Goal: Find specific page/section

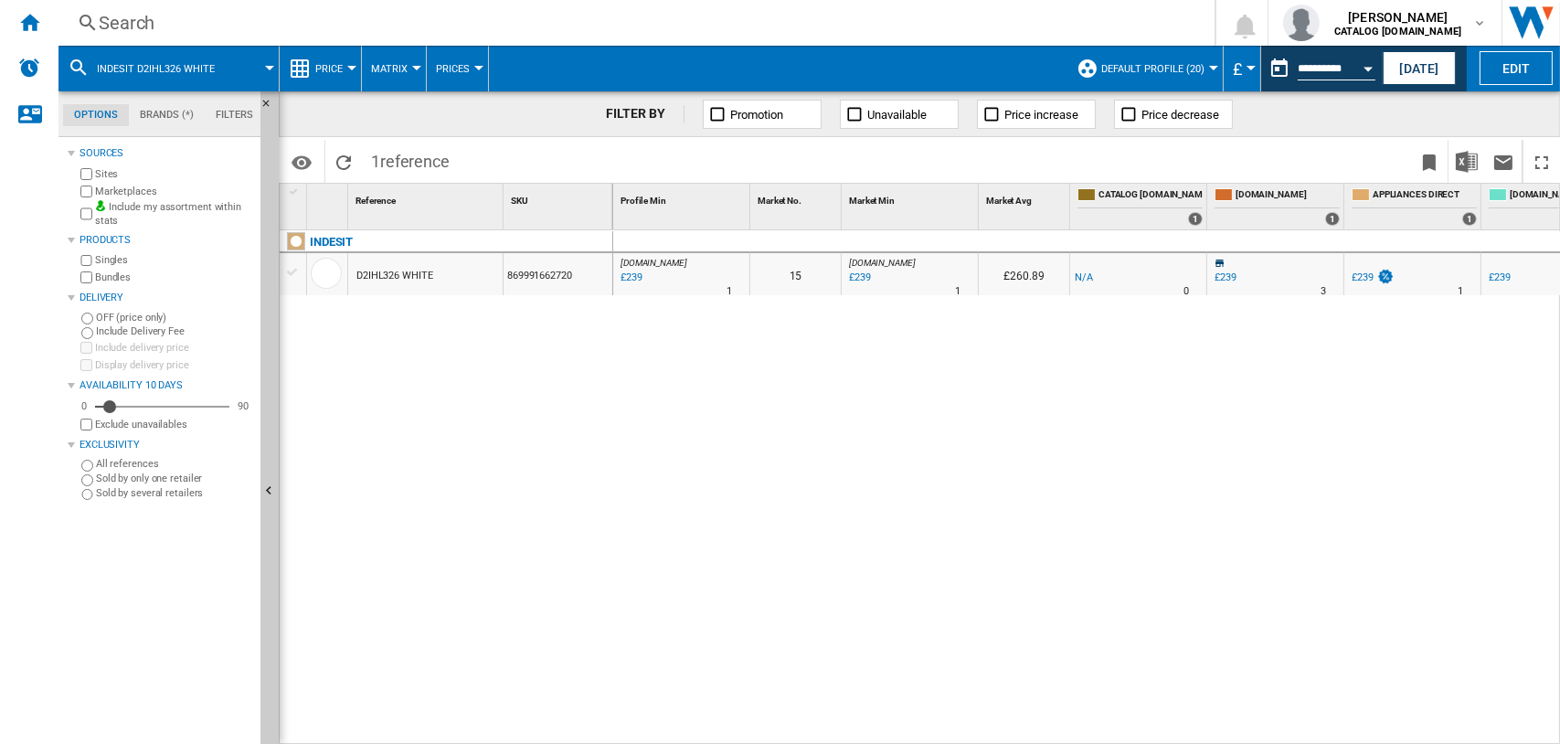
click at [107, 14] on div "Search" at bounding box center [633, 23] width 1069 height 26
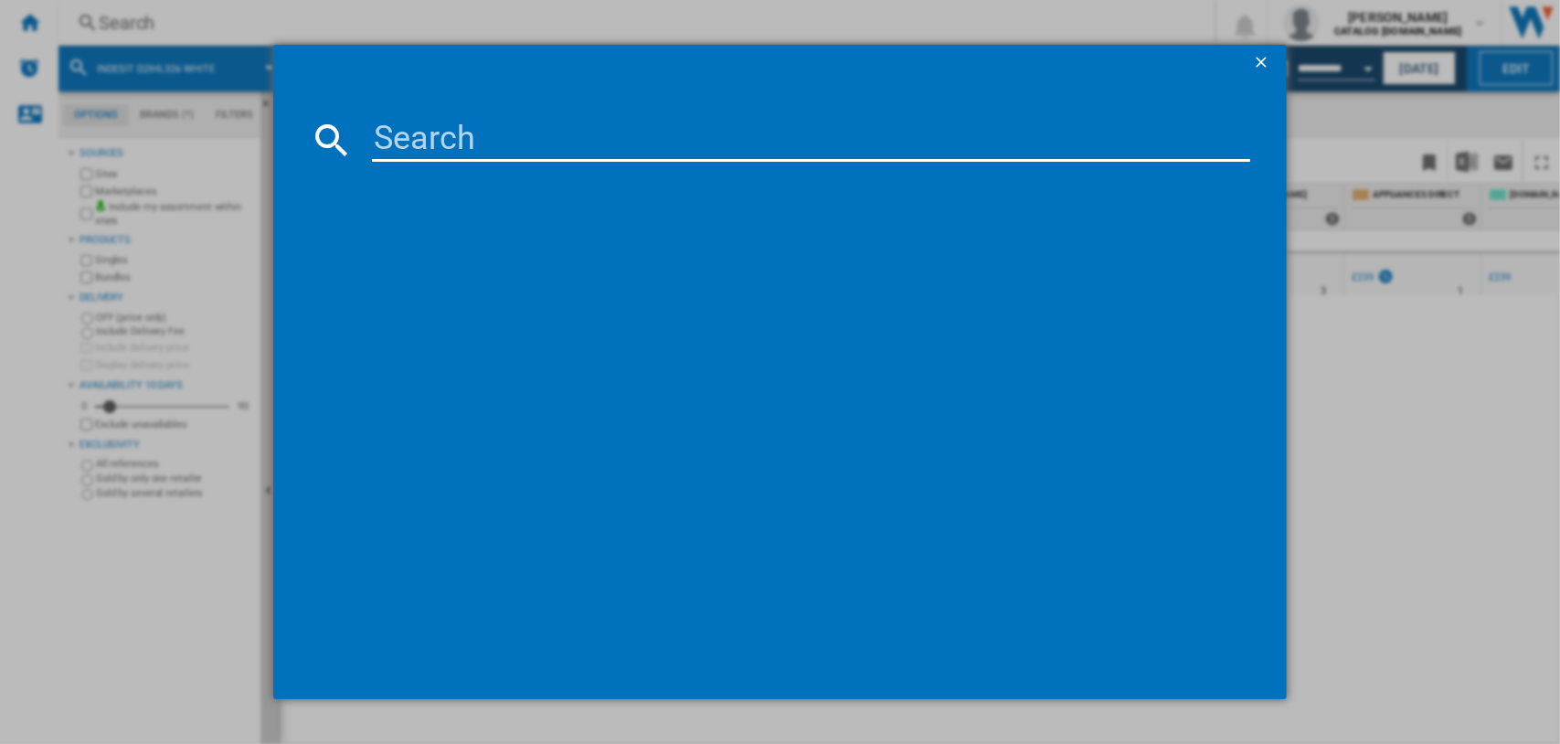
click at [424, 133] on input at bounding box center [811, 140] width 879 height 44
click at [445, 141] on input "PAN 642 IX/H" at bounding box center [811, 140] width 879 height 44
click at [503, 141] on input "PAN642 IX/H" at bounding box center [811, 140] width 879 height 44
click at [561, 140] on input "PAN642IX/H" at bounding box center [811, 140] width 879 height 44
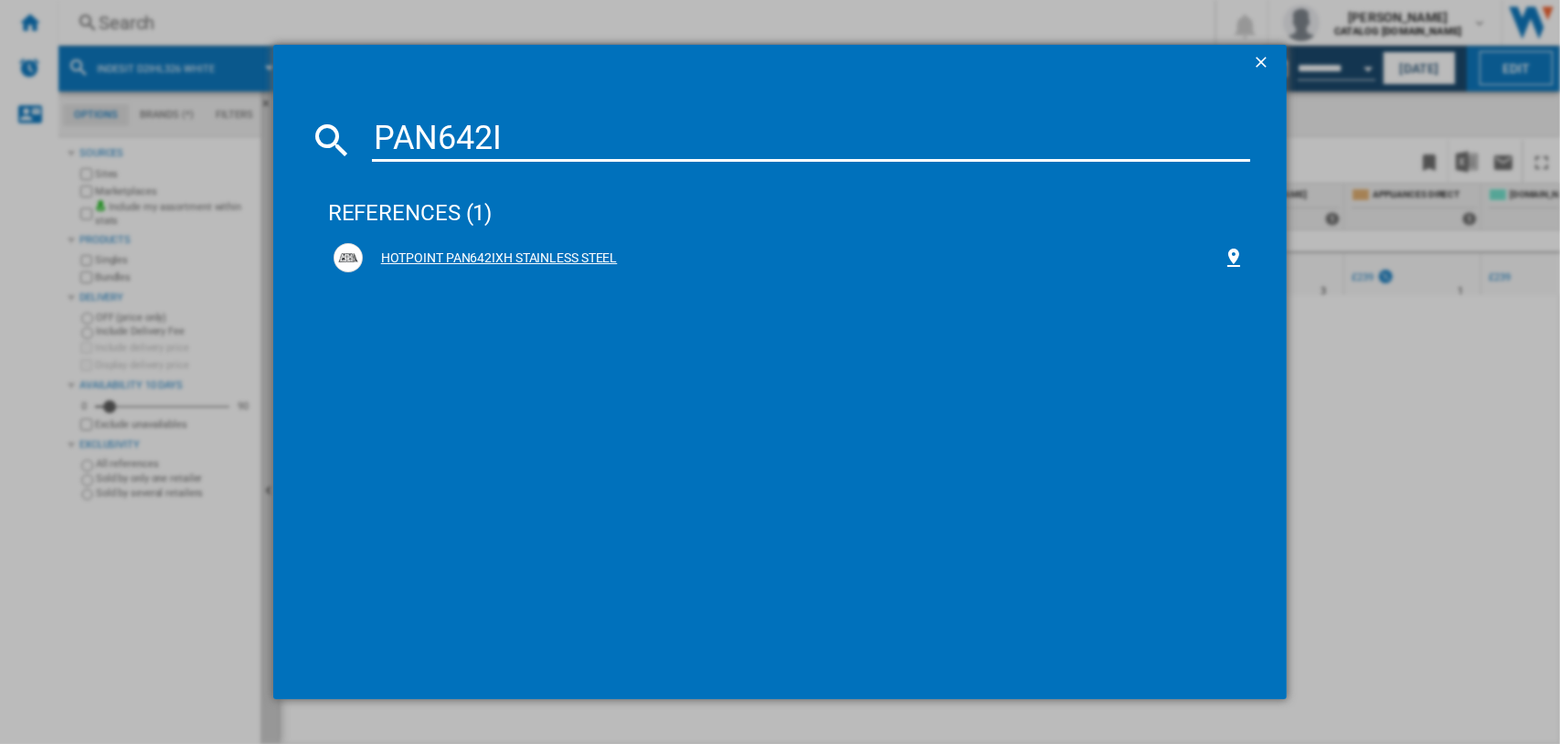
type input "PAN642I"
click at [399, 259] on div "HOTPOINT PAN642IXH STAINLESS STEEL" at bounding box center [793, 259] width 861 height 18
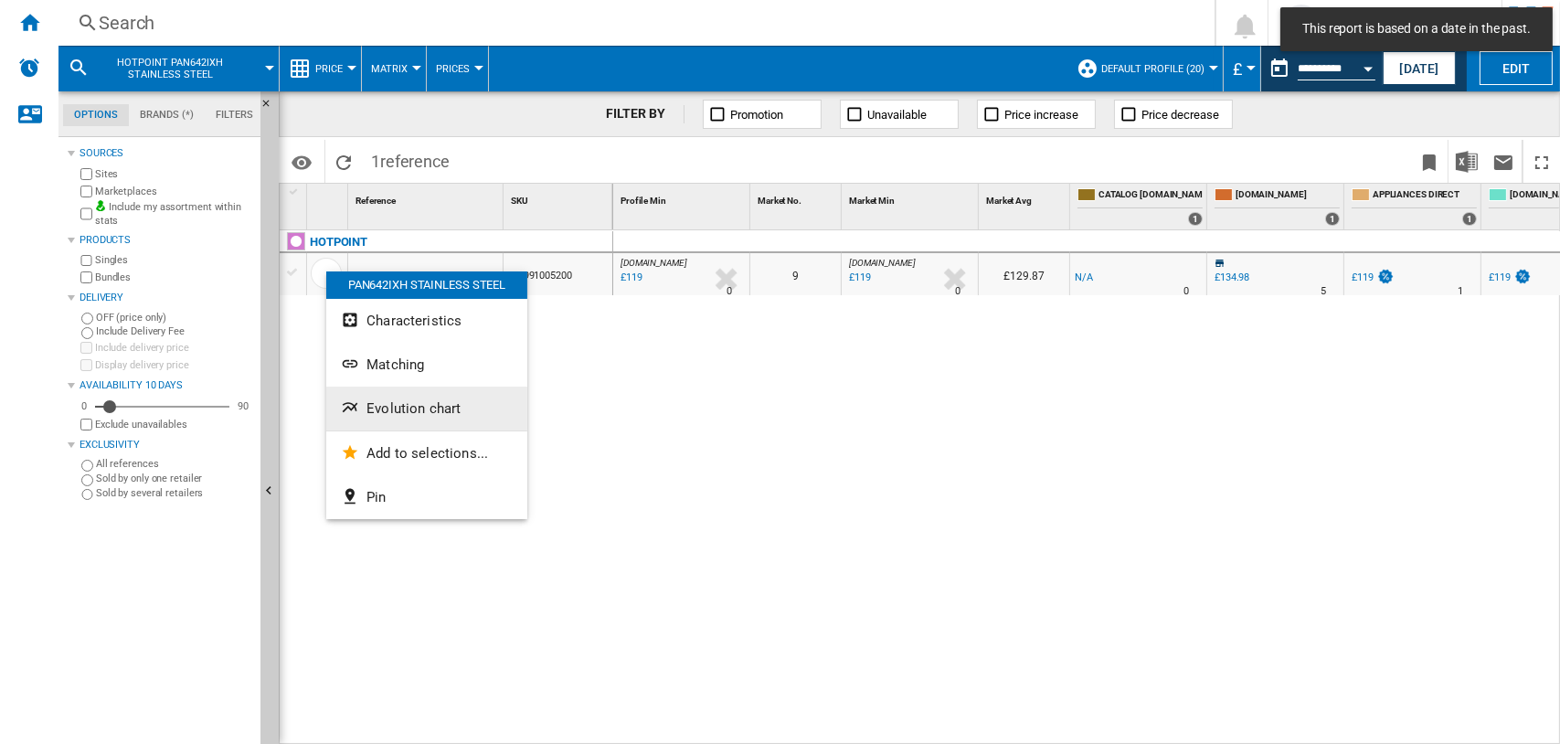
click at [404, 400] on span "Evolution chart" at bounding box center [414, 408] width 94 height 16
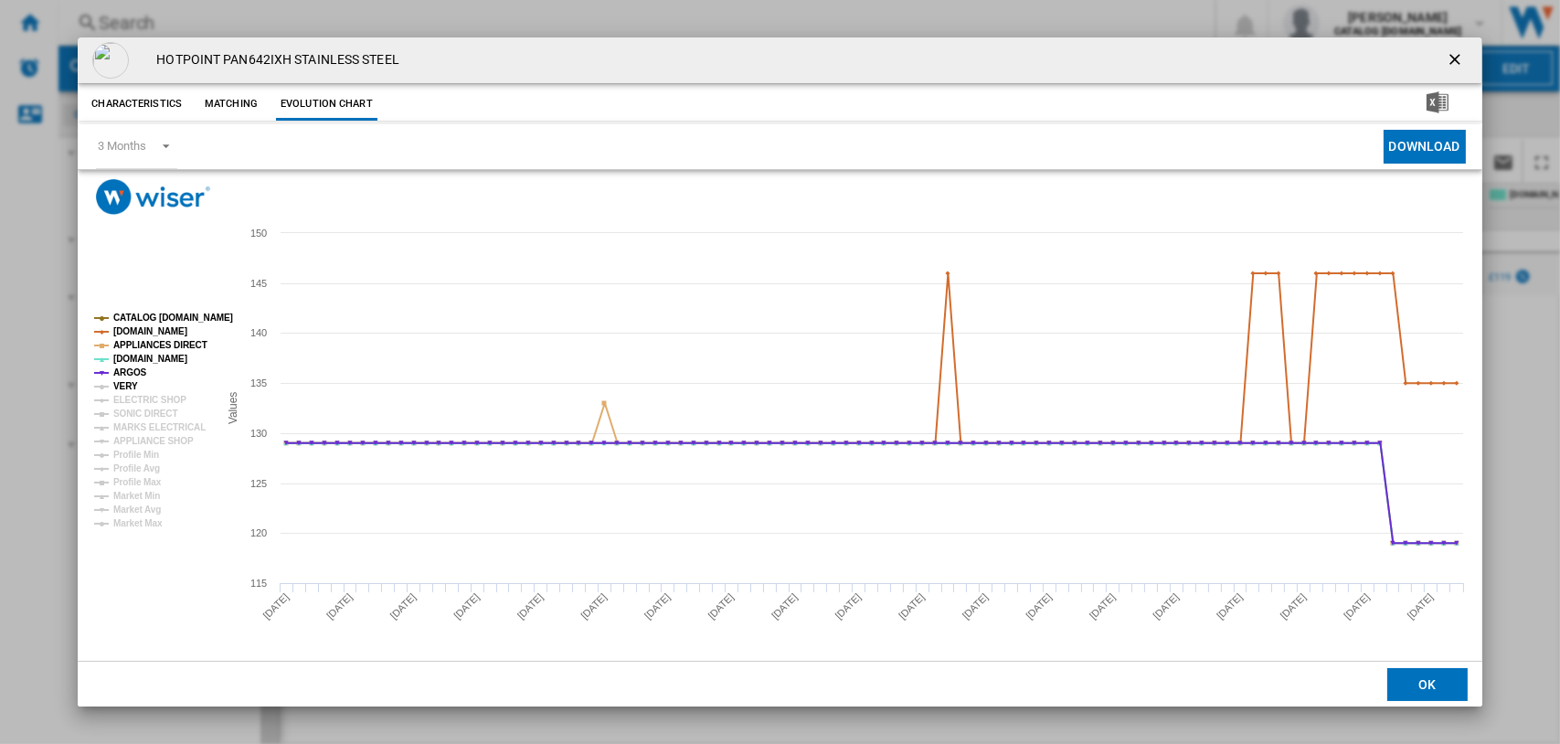
click at [119, 382] on tspan "VERY" at bounding box center [125, 386] width 25 height 10
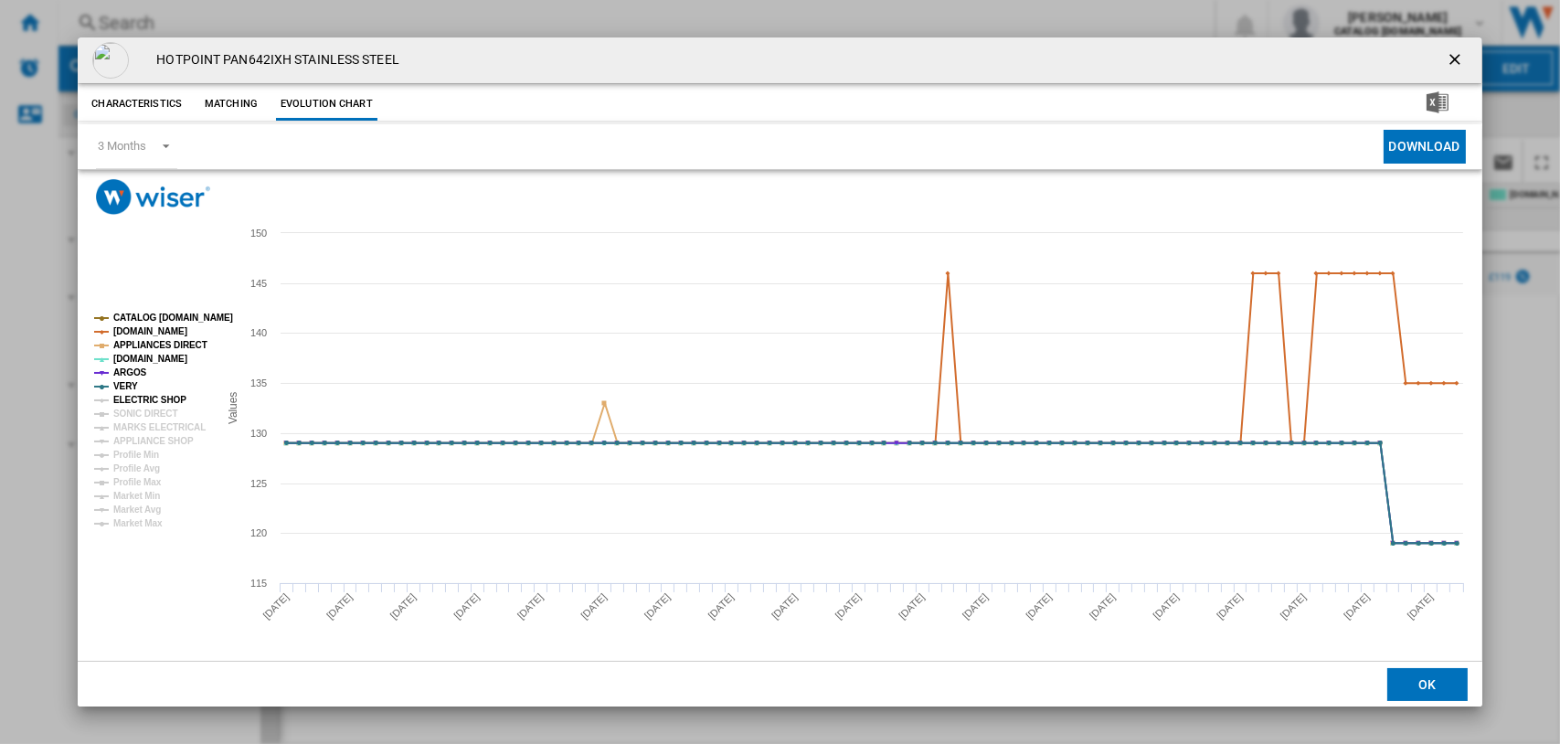
click at [128, 395] on tspan "ELECTRIC SHOP" at bounding box center [149, 400] width 73 height 10
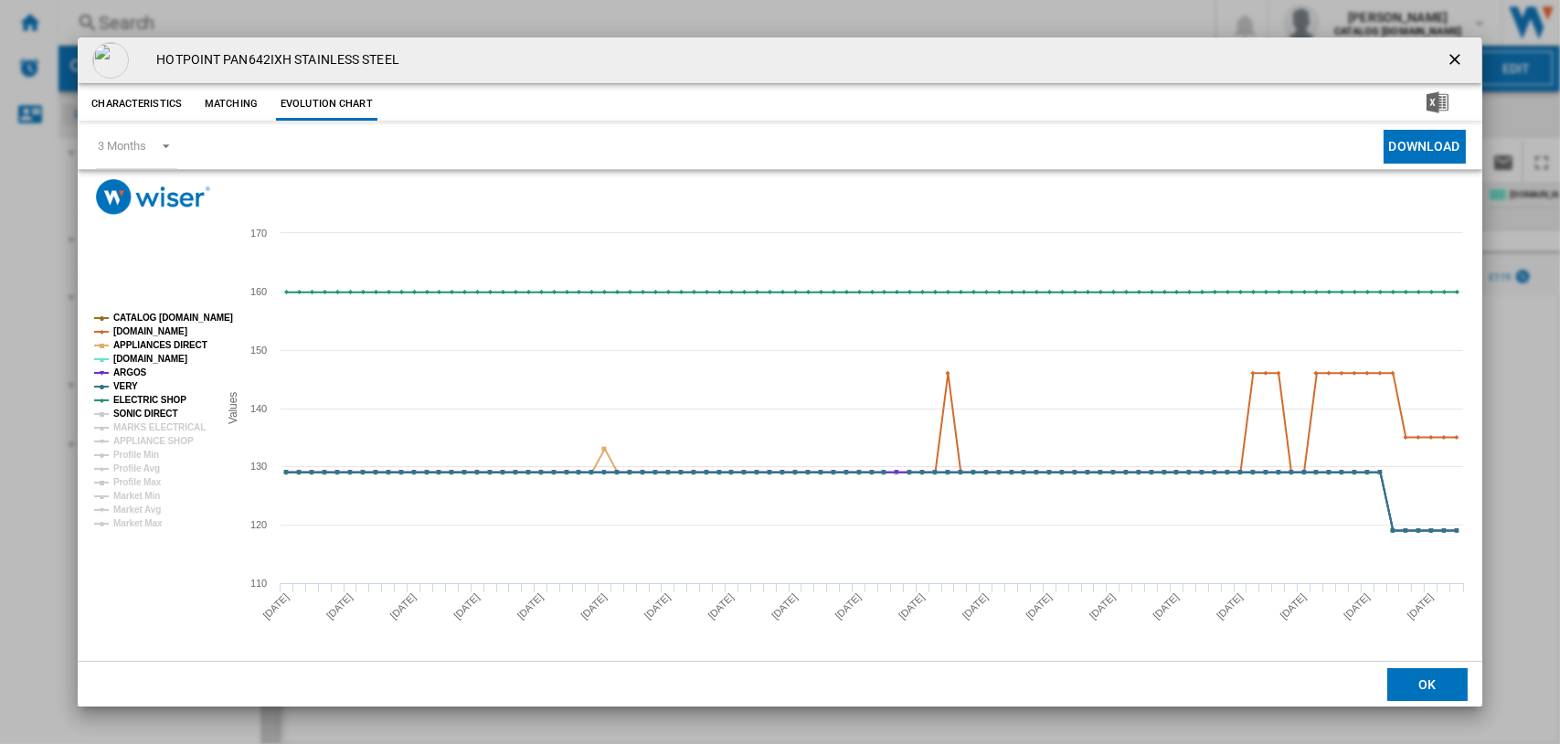
click at [134, 411] on tspan "SONIC DIRECT" at bounding box center [145, 414] width 64 height 10
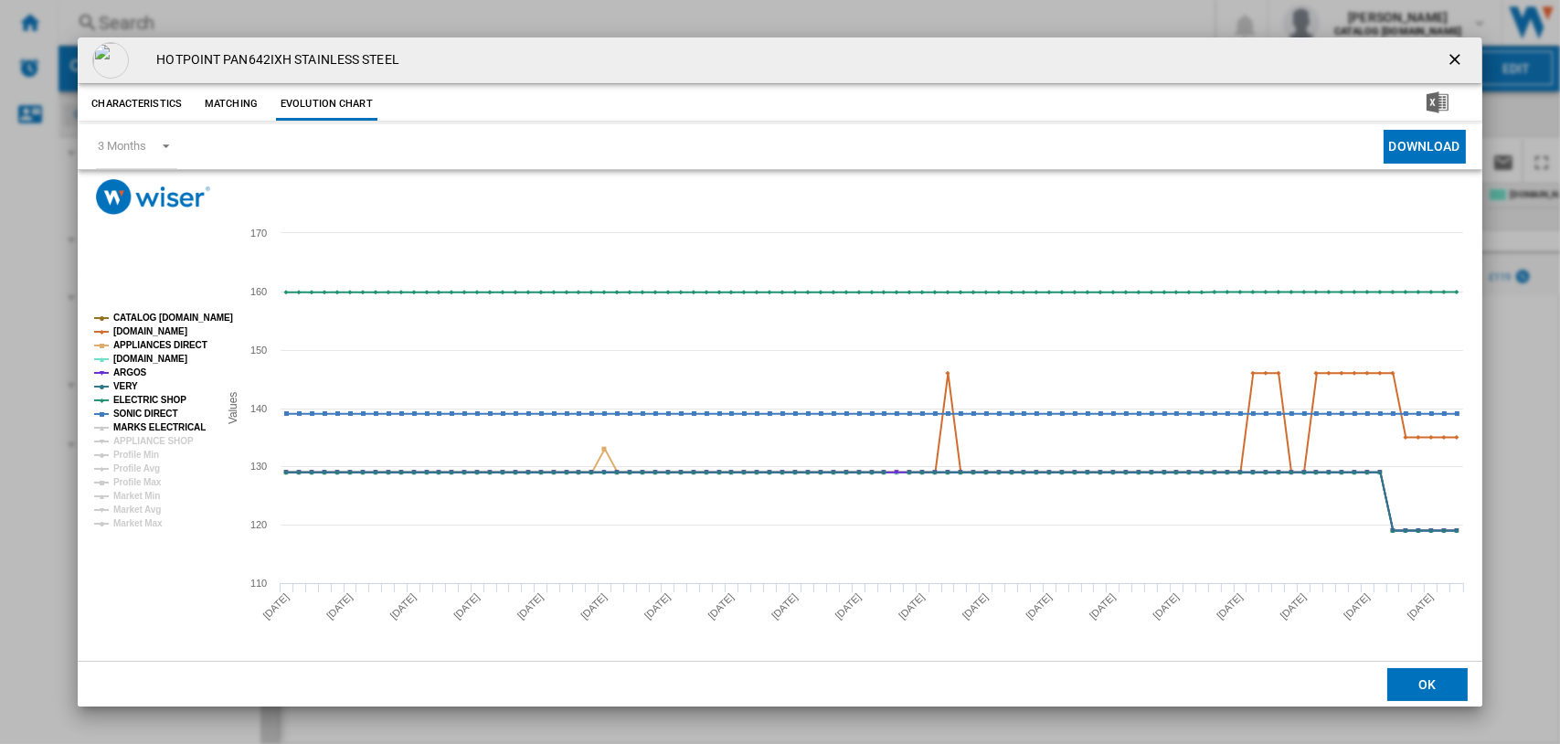
click at [136, 431] on tspan "MARKS ELECTRICAL" at bounding box center [159, 427] width 92 height 10
click at [1459, 57] on ng-md-icon "getI18NText('BUTTONS.CLOSE_DIALOG')" at bounding box center [1457, 61] width 22 height 22
